Goal: Task Accomplishment & Management: Use online tool/utility

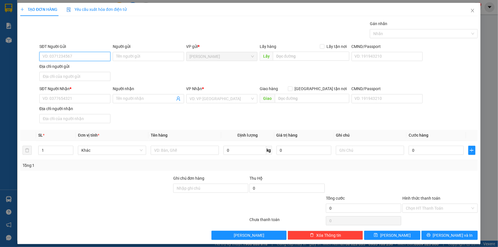
click at [88, 59] on input "SĐT Người Gửi" at bounding box center [74, 56] width 71 height 9
type input "0909850823"
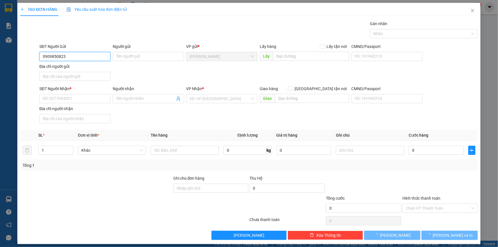
click at [90, 56] on input "0909850823" at bounding box center [74, 56] width 71 height 9
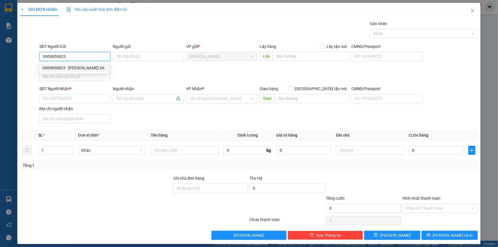
click at [81, 69] on div "0909850823 - TRẦN THỊ TUYẾT SA" at bounding box center [75, 68] width 64 height 6
type input "TRẦN THỊ TUYẾT SA"
type input "0909850823"
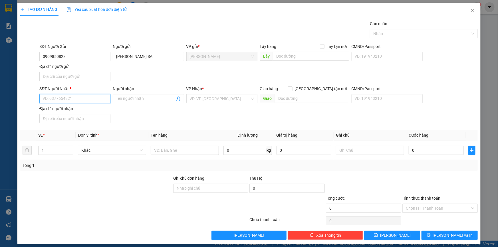
click at [70, 96] on input "SĐT Người Nhận *" at bounding box center [74, 98] width 71 height 9
click at [81, 119] on div "0972805820 - VÕ THỊ TÀI LINH" at bounding box center [75, 119] width 64 height 6
type input "0972805820"
type input "VÕ THỊ TÀI LINH"
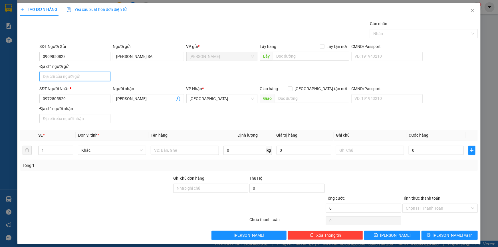
click at [91, 78] on input "Địa chỉ người gửi" at bounding box center [74, 76] width 71 height 9
type input "TÂN THUẬN TÂY , CAO LÃNH , ĐỒNG THÁP"
click at [177, 152] on input "text" at bounding box center [185, 150] width 68 height 9
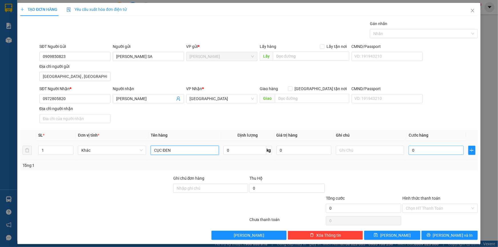
type input "CỤC ĐEN"
click at [438, 147] on input "0" at bounding box center [436, 150] width 55 height 9
type input "3"
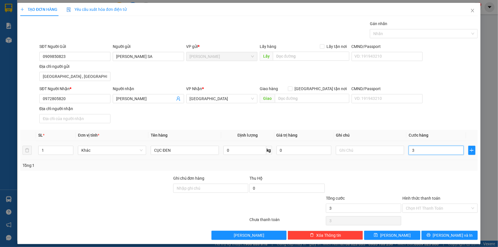
type input "30"
type input "30.000"
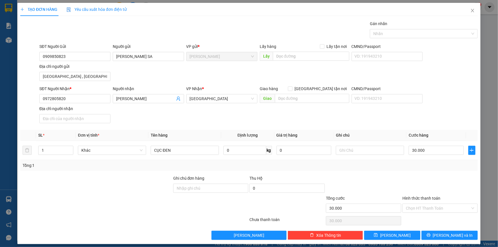
drag, startPoint x: 429, startPoint y: 179, endPoint x: 424, endPoint y: 213, distance: 33.7
click at [429, 180] on div at bounding box center [440, 185] width 76 height 20
click at [427, 207] on input "Hình thức thanh toán" at bounding box center [438, 208] width 65 height 9
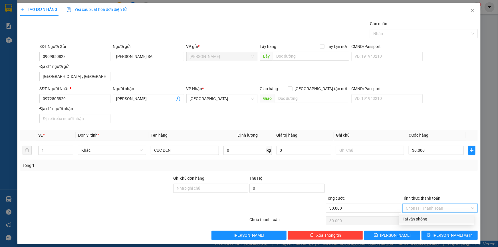
click at [424, 216] on div "Tại văn phòng" at bounding box center [436, 219] width 75 height 9
type input "0"
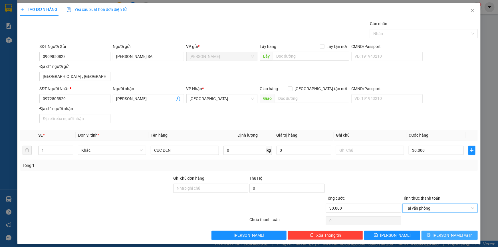
click at [430, 236] on icon "printer" at bounding box center [429, 235] width 4 height 4
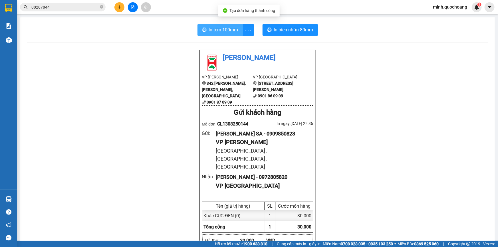
click at [210, 27] on span "In tem 100mm" at bounding box center [223, 29] width 29 height 7
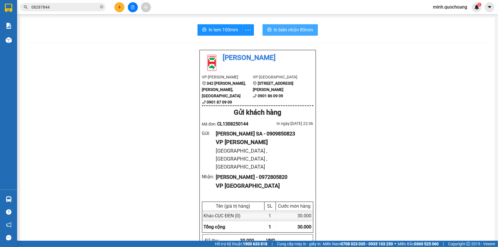
click at [285, 31] on span "In biên nhận 80mm" at bounding box center [293, 29] width 39 height 7
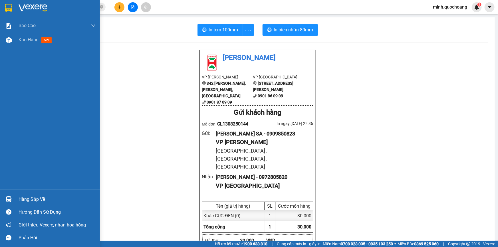
click at [34, 198] on div "Hàng sắp về" at bounding box center [57, 199] width 77 height 9
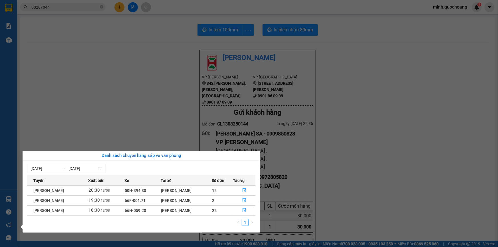
click at [98, 57] on section "Kết quả tìm kiếm ( 1 ) Bộ lọc Mã ĐH Trạng thái Món hàng Thu hộ Tổng cước Chưa c…" at bounding box center [249, 123] width 498 height 247
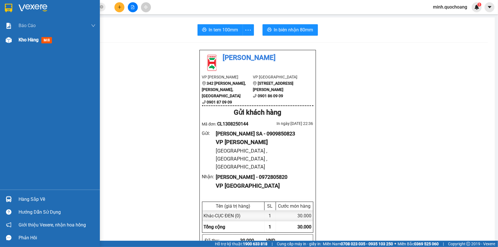
click at [5, 41] on div at bounding box center [9, 40] width 10 height 10
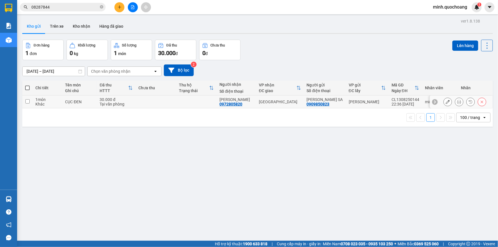
click at [182, 108] on td at bounding box center [196, 102] width 41 height 13
checkbox input "true"
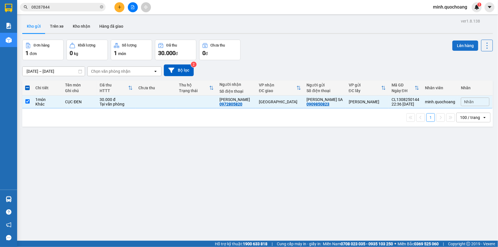
click at [454, 44] on button "Lên hàng" at bounding box center [465, 46] width 26 height 10
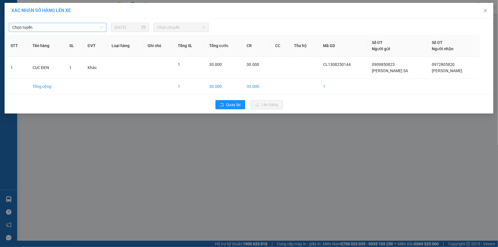
click at [75, 29] on span "Chọn tuyến" at bounding box center [57, 27] width 91 height 9
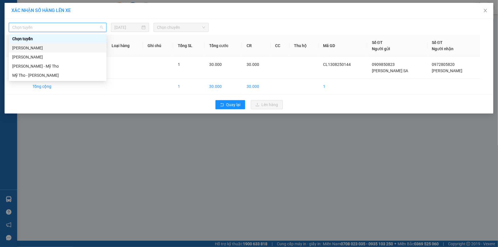
click at [47, 51] on div "Cao Lãnh - Hồ Chí Minh" at bounding box center [57, 48] width 91 height 6
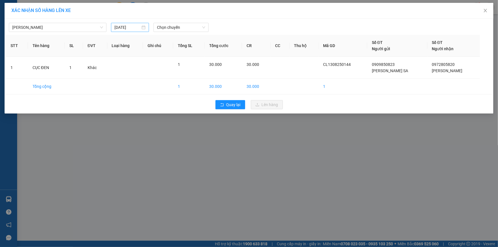
click at [149, 27] on div "13/08/2025" at bounding box center [130, 27] width 43 height 9
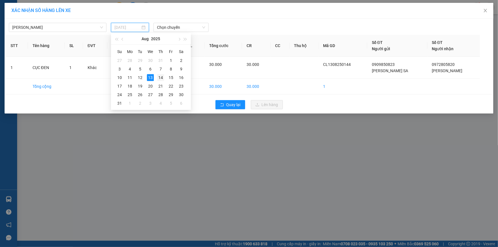
click at [160, 78] on div "14" at bounding box center [160, 77] width 7 height 7
type input "14/08/2025"
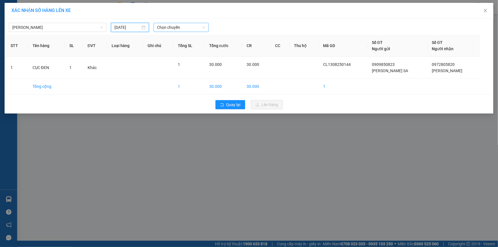
click at [185, 24] on span "Chọn chuyến" at bounding box center [181, 27] width 48 height 9
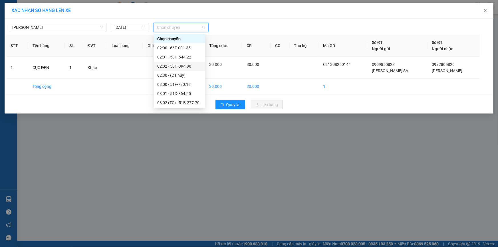
click at [192, 69] on div "02:02 - 50H-394.80" at bounding box center [179, 66] width 51 height 9
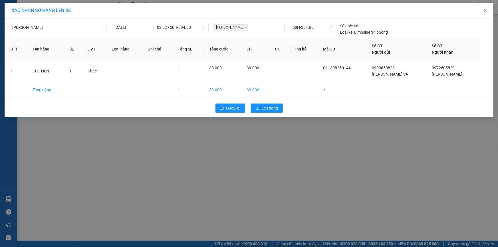
click at [438, 166] on div "XÁC NHẬN SỐ HÀNG LÊN XE Cao Lãnh - Hồ Chí Minh 14/08/2025 02:02 - 50H-394.80 Ng…" at bounding box center [249, 123] width 498 height 247
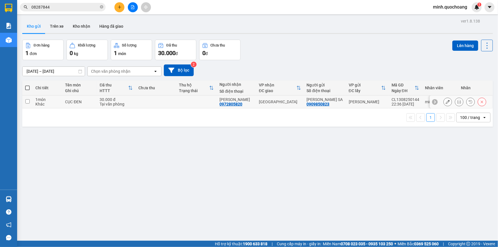
click at [271, 104] on div "[GEOGRAPHIC_DATA]" at bounding box center [280, 102] width 42 height 5
checkbox input "true"
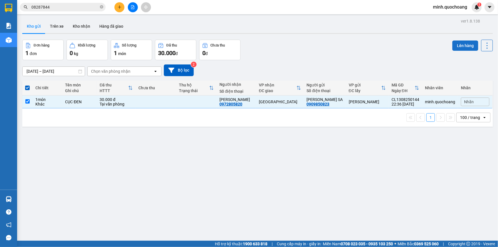
click at [460, 49] on button "Lên hàng" at bounding box center [465, 46] width 26 height 10
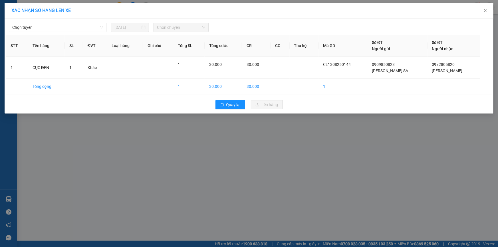
click at [356, 181] on div "XÁC NHẬN SỐ HÀNG LÊN XE Chọn tuyến 13/08/2025 Chọn chuyến STT Tên hàng SL ĐVT L…" at bounding box center [249, 123] width 498 height 247
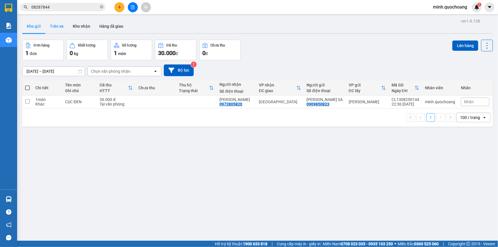
click at [57, 28] on button "Trên xe" at bounding box center [56, 26] width 23 height 14
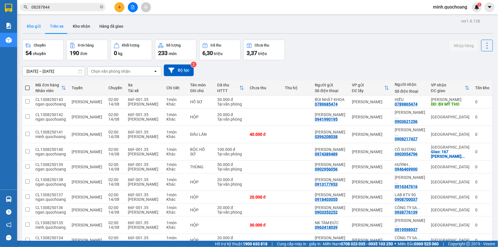
click at [35, 24] on button "Kho gửi" at bounding box center [33, 26] width 23 height 14
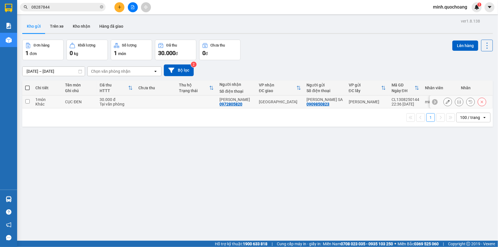
click at [201, 106] on td at bounding box center [196, 102] width 41 height 13
checkbox input "true"
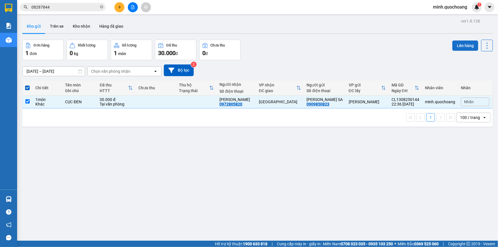
click at [457, 43] on button "Lên hàng" at bounding box center [465, 46] width 26 height 10
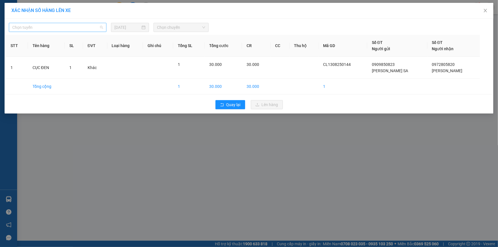
click at [95, 25] on span "Chọn tuyến" at bounding box center [57, 27] width 91 height 9
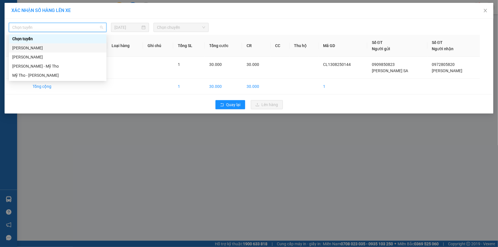
click at [51, 49] on div "Cao Lãnh - Hồ Chí Minh" at bounding box center [57, 48] width 91 height 6
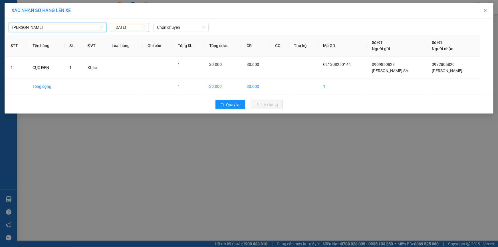
click at [143, 30] on div "13/08/2025" at bounding box center [129, 27] width 31 height 6
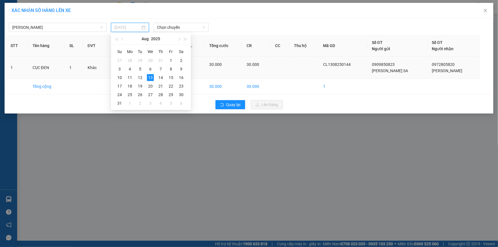
click at [162, 78] on div "14" at bounding box center [160, 77] width 7 height 7
type input "14/08/2025"
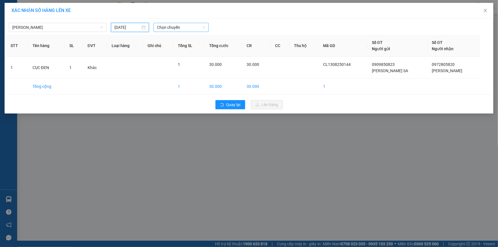
click at [191, 27] on span "Chọn chuyến" at bounding box center [181, 27] width 48 height 9
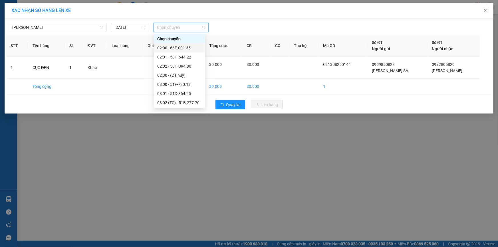
click at [192, 49] on div "02:00 - 66F-001.35" at bounding box center [179, 48] width 45 height 6
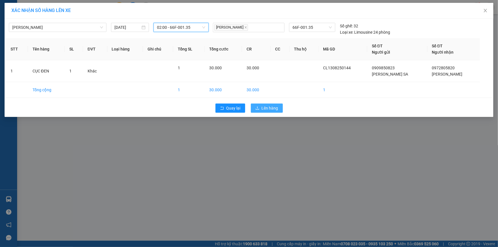
click at [263, 108] on span "Lên hàng" at bounding box center [270, 108] width 17 height 6
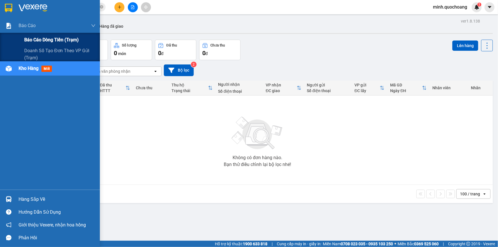
click at [29, 41] on span "Báo cáo dòng tiền (trạm)" at bounding box center [51, 39] width 55 height 7
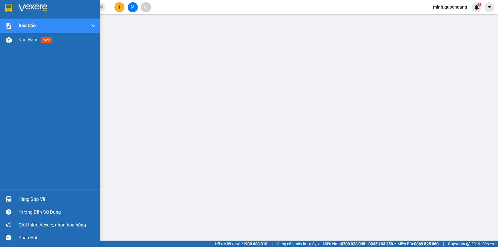
click at [11, 200] on img at bounding box center [9, 199] width 6 height 6
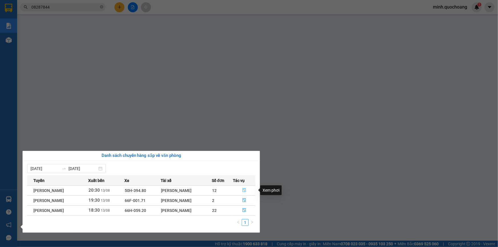
click at [246, 189] on icon "file-done" at bounding box center [244, 190] width 3 height 4
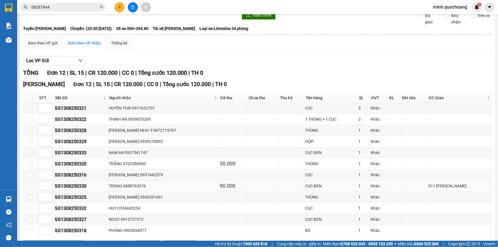
scroll to position [50, 0]
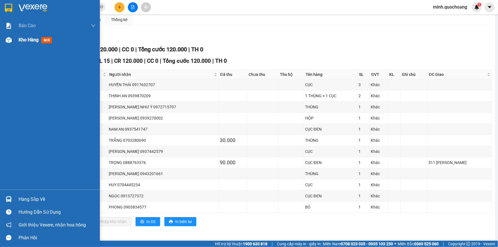
click at [14, 43] on div "Kho hàng mới" at bounding box center [50, 40] width 100 height 14
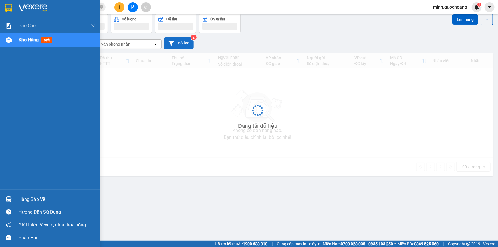
scroll to position [26, 0]
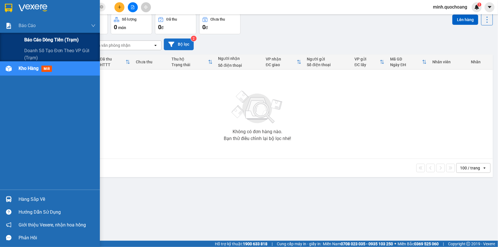
click at [30, 46] on div "Báo cáo dòng tiền (trạm)" at bounding box center [59, 40] width 71 height 14
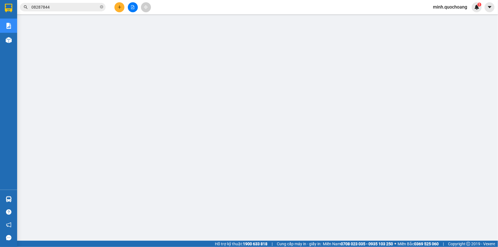
click at [438, 7] on span "minh.quochoang" at bounding box center [449, 6] width 43 height 7
click at [443, 21] on li "Đăng xuất" at bounding box center [450, 17] width 44 height 9
